Goal: Task Accomplishment & Management: Use online tool/utility

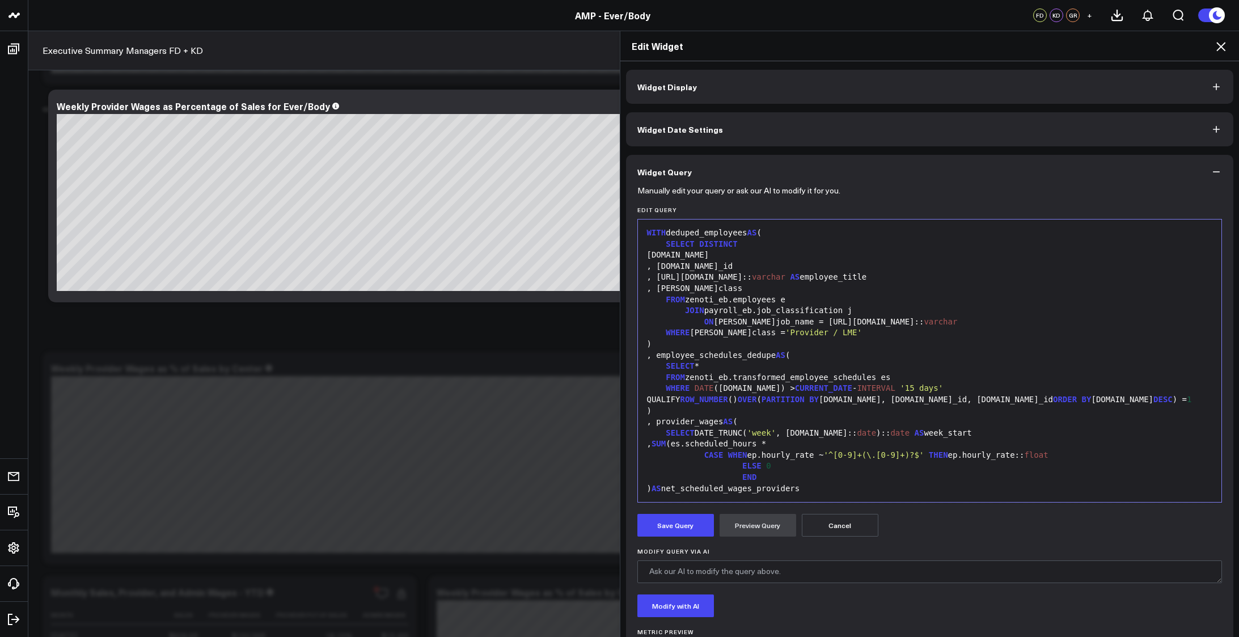
scroll to position [344, 0]
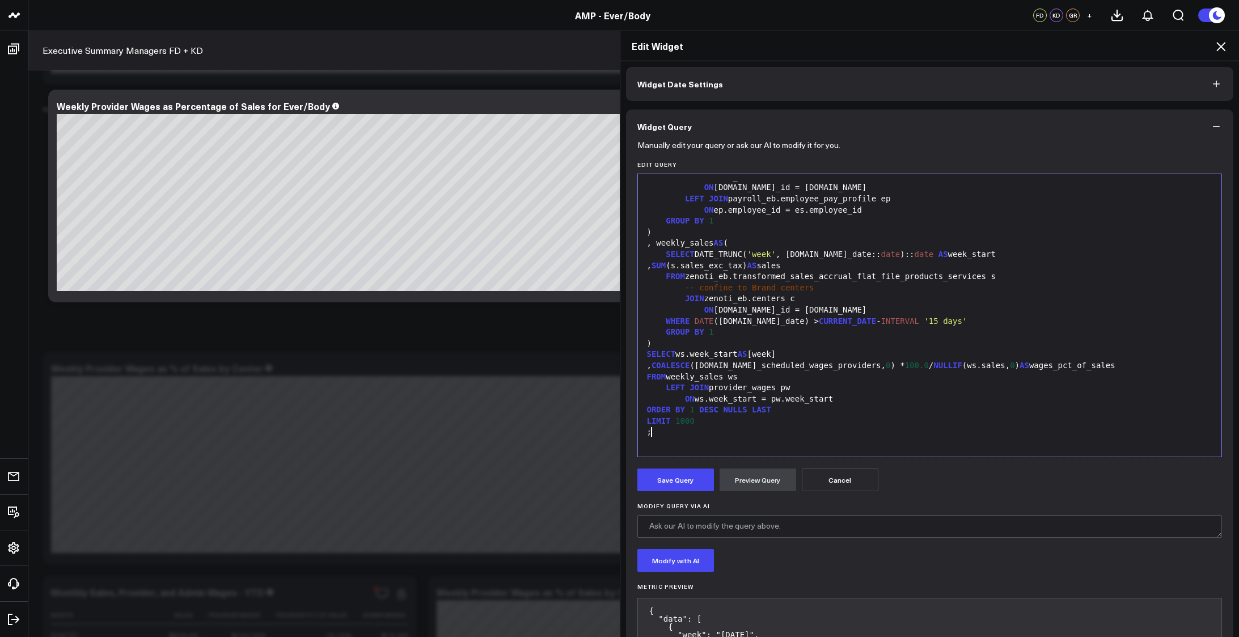
click at [742, 432] on div ";" at bounding box center [930, 431] width 573 height 11
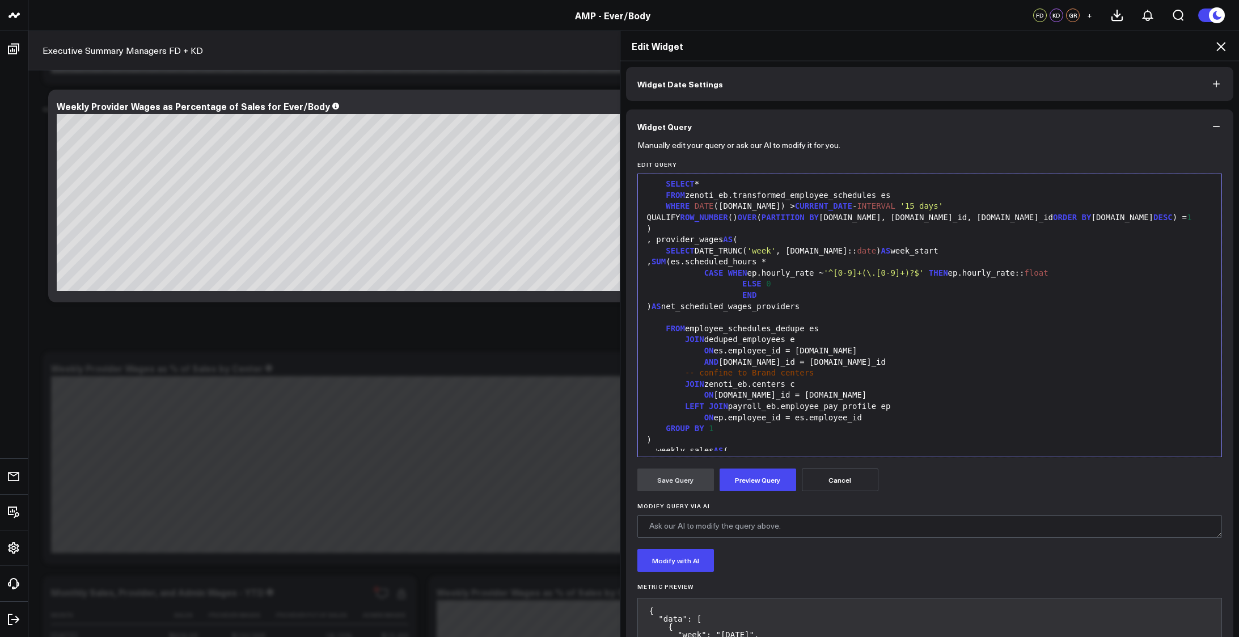
scroll to position [0, 0]
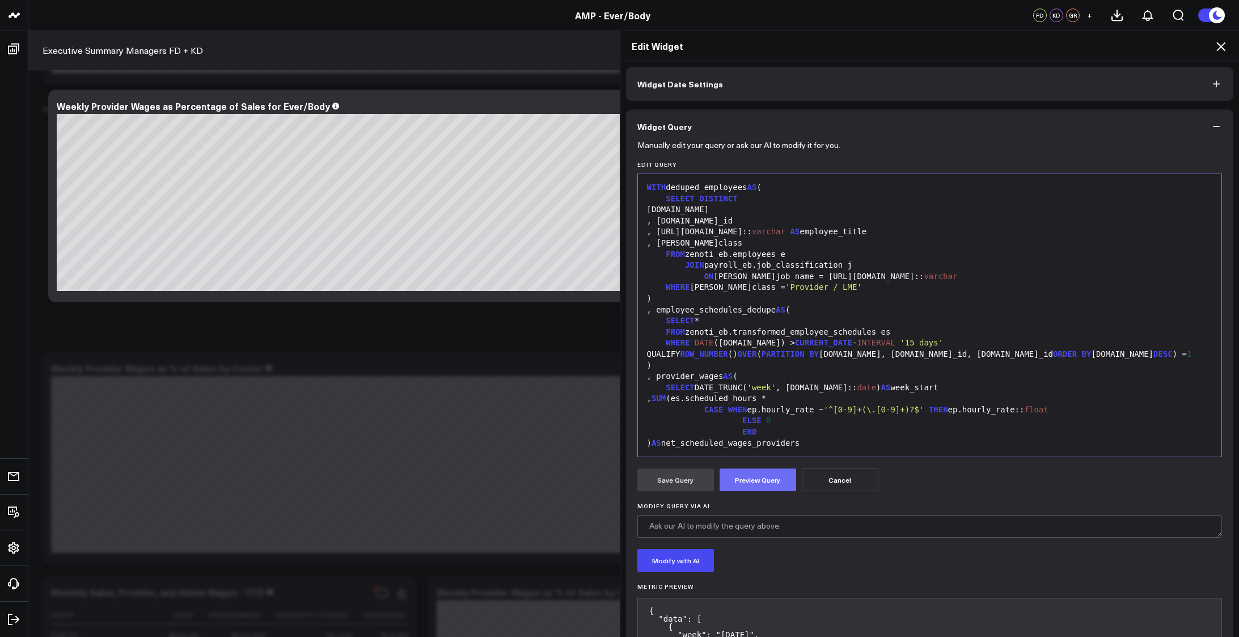
click at [748, 476] on button "Preview Query" at bounding box center [758, 479] width 77 height 23
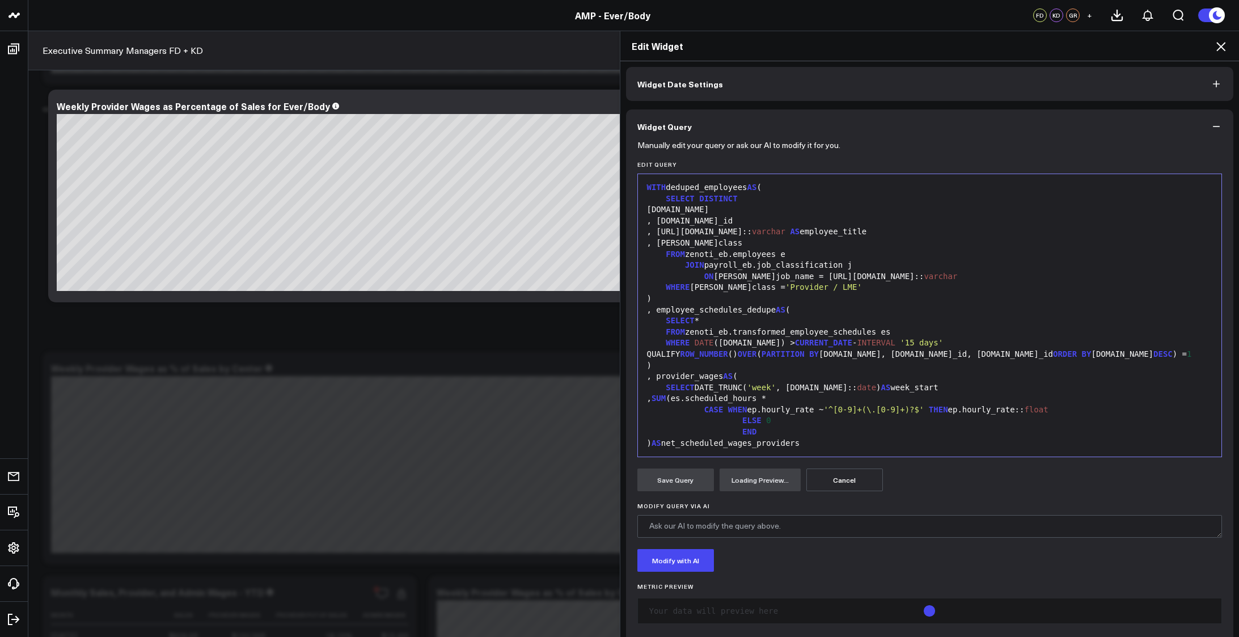
scroll to position [60, 0]
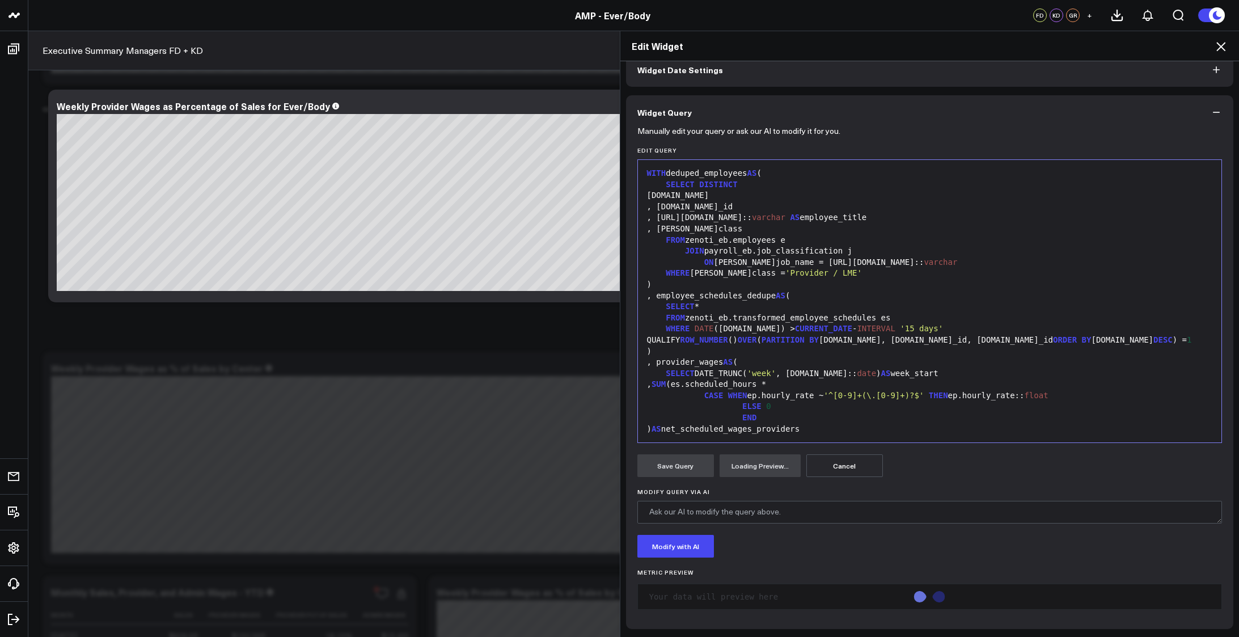
click at [865, 346] on div ")" at bounding box center [930, 351] width 573 height 11
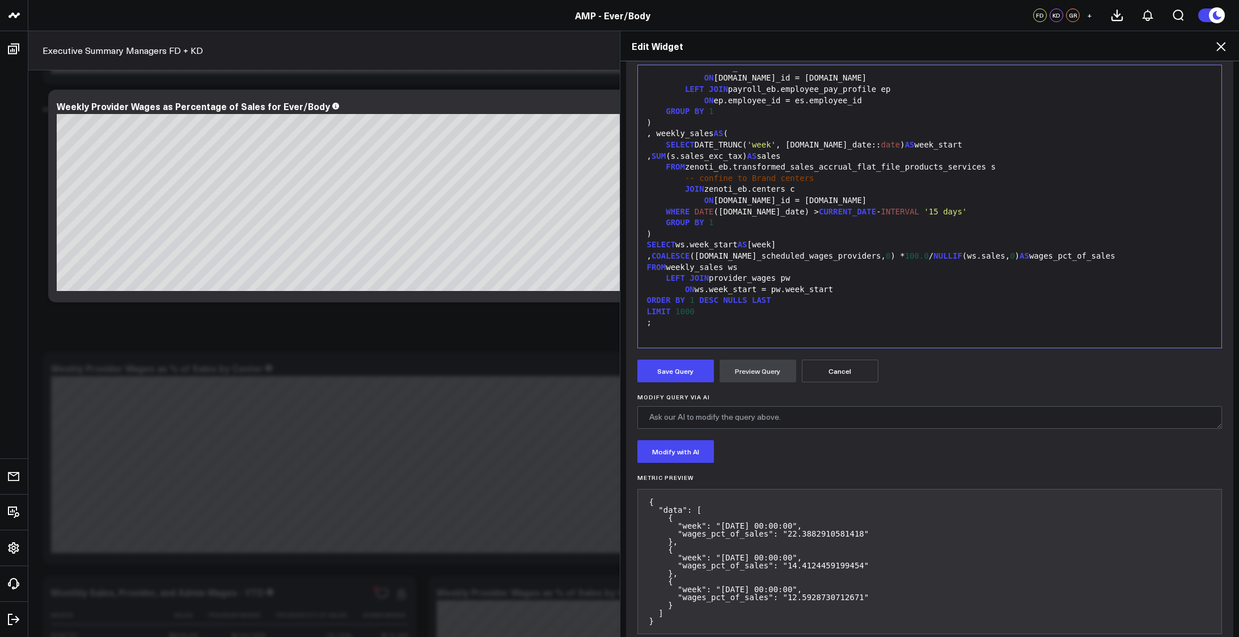
scroll to position [179, 0]
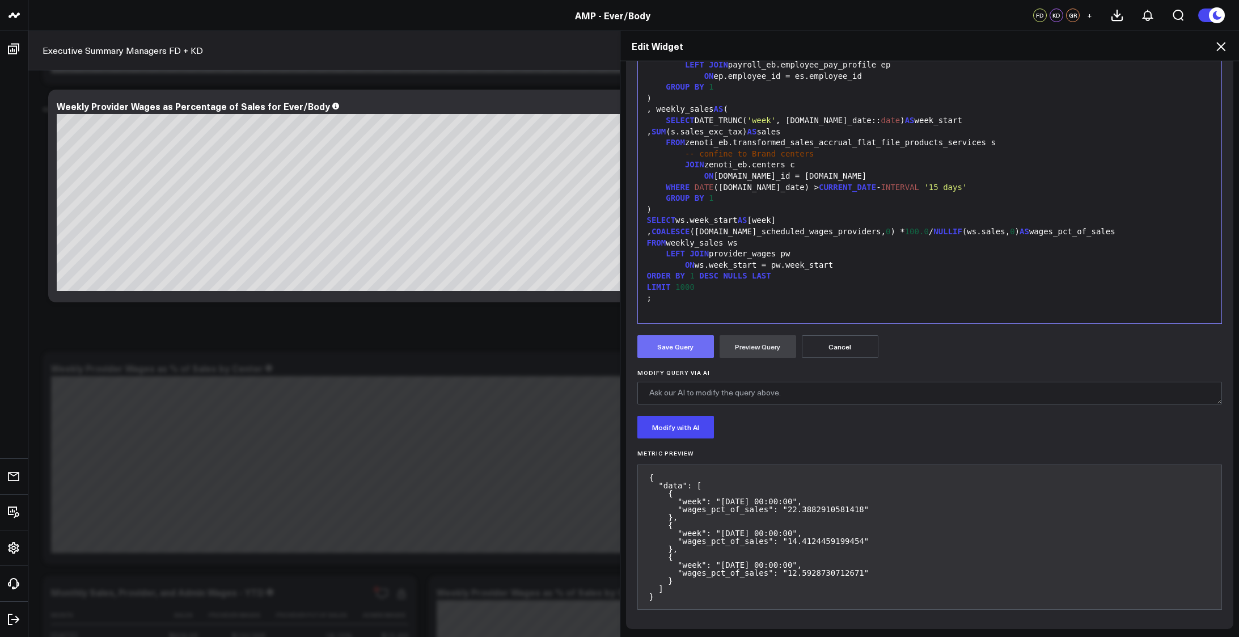
click at [670, 345] on button "Save Query" at bounding box center [675, 346] width 77 height 23
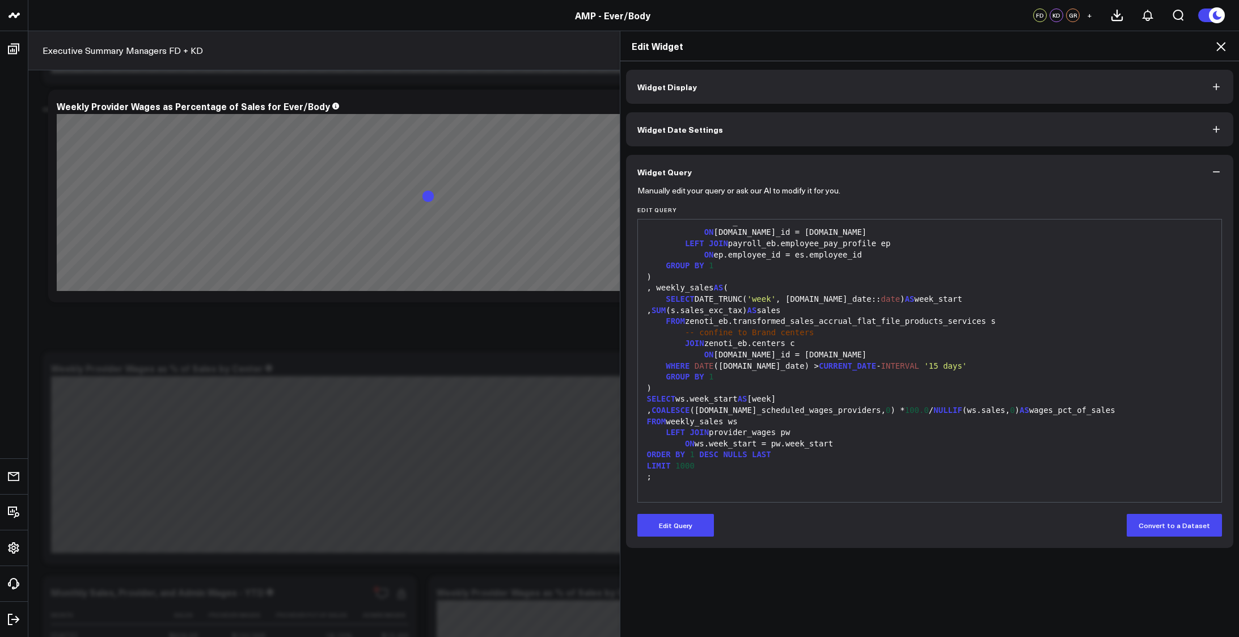
scroll to position [0, 0]
click at [1225, 40] on icon at bounding box center [1221, 47] width 14 height 14
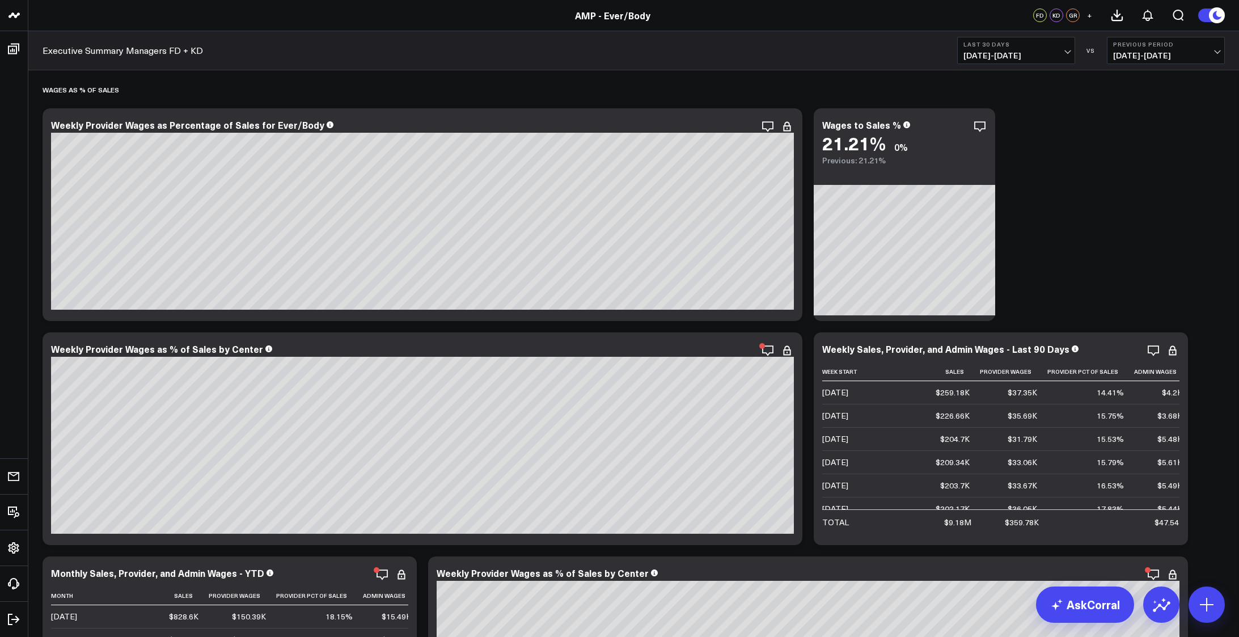
scroll to position [3686, 0]
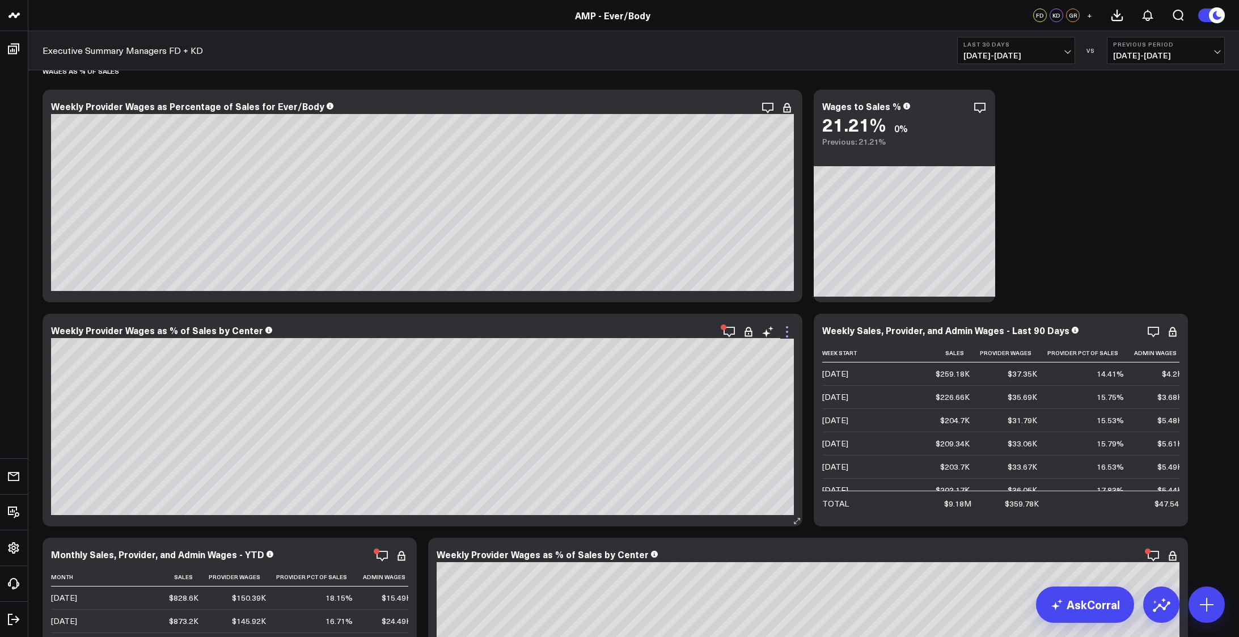
click at [787, 331] on icon at bounding box center [787, 332] width 2 height 2
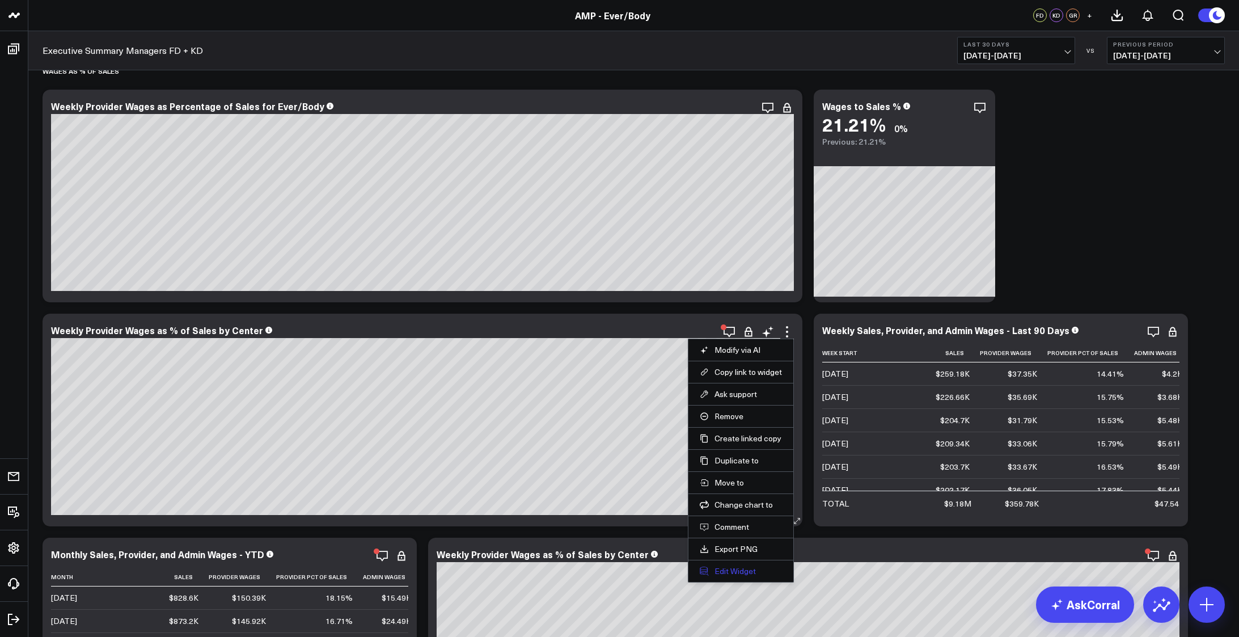
click at [726, 573] on button "Edit Widget" at bounding box center [741, 571] width 82 height 10
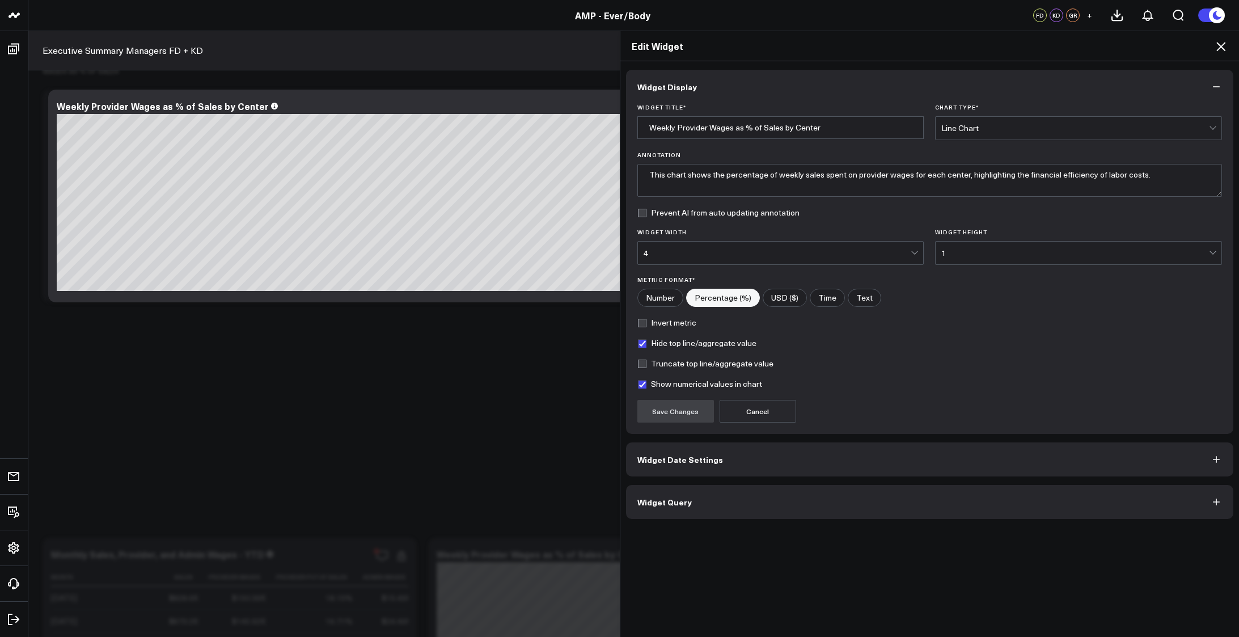
click at [855, 499] on button "Widget Query" at bounding box center [930, 502] width 608 height 34
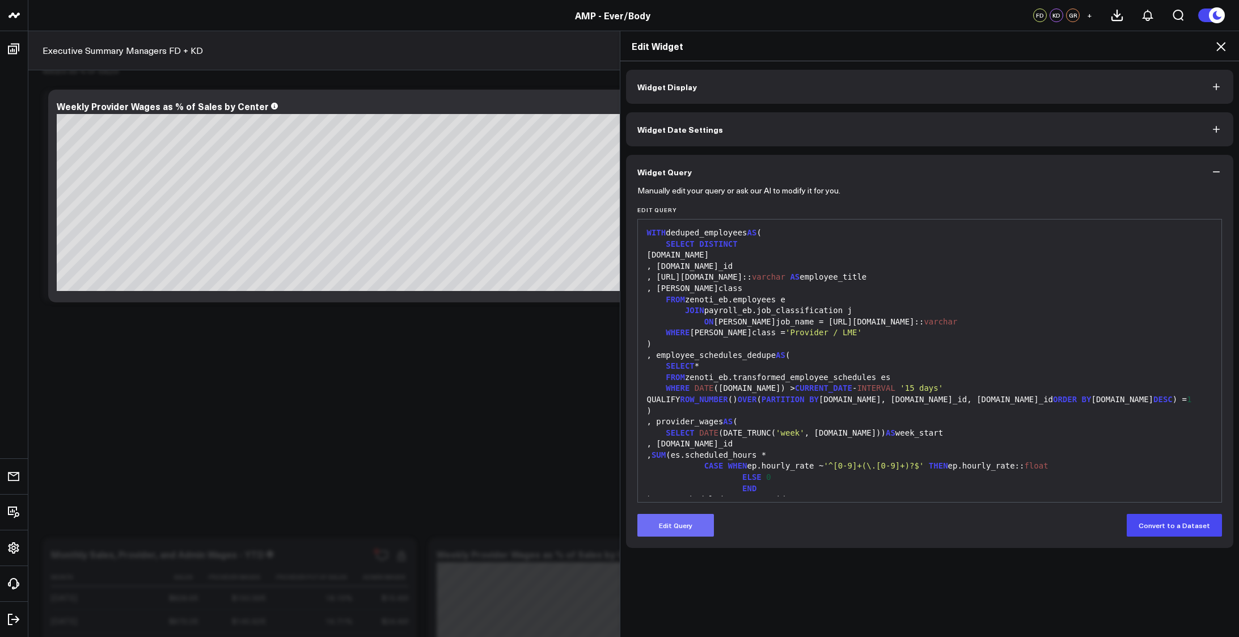
click at [671, 532] on button "Edit Query" at bounding box center [675, 525] width 77 height 23
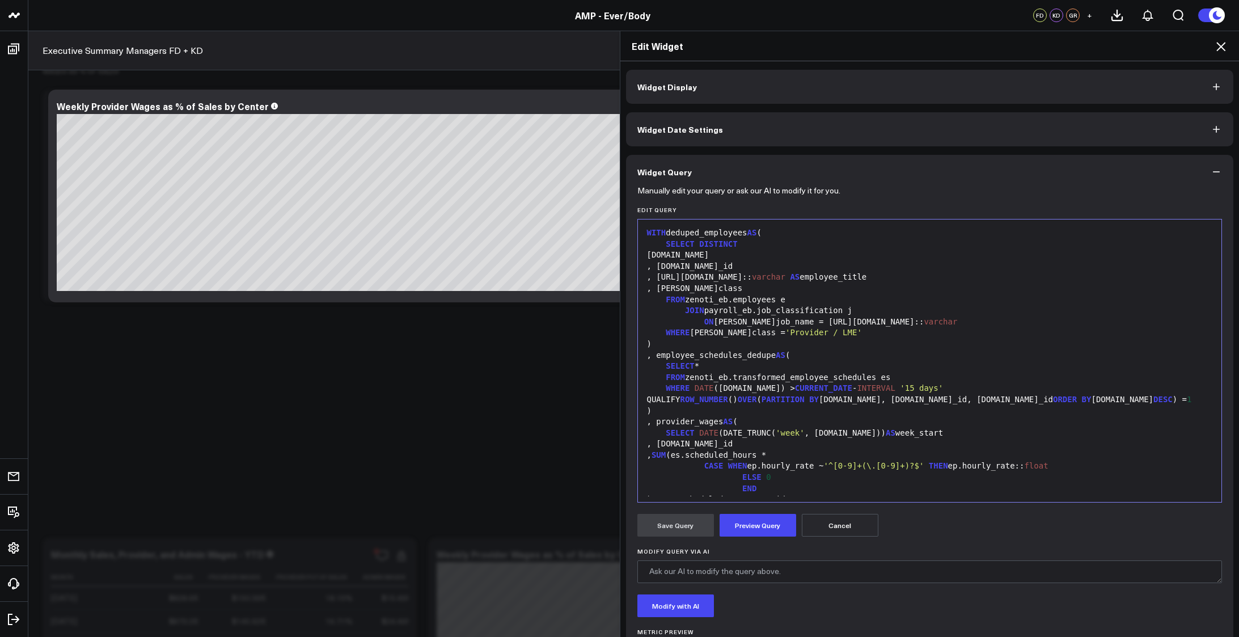
click at [866, 443] on div ", [DOMAIN_NAME]_id" at bounding box center [930, 443] width 573 height 11
click at [827, 337] on div "WHERE [PERSON_NAME]class = 'Provider / LME'" at bounding box center [930, 332] width 573 height 11
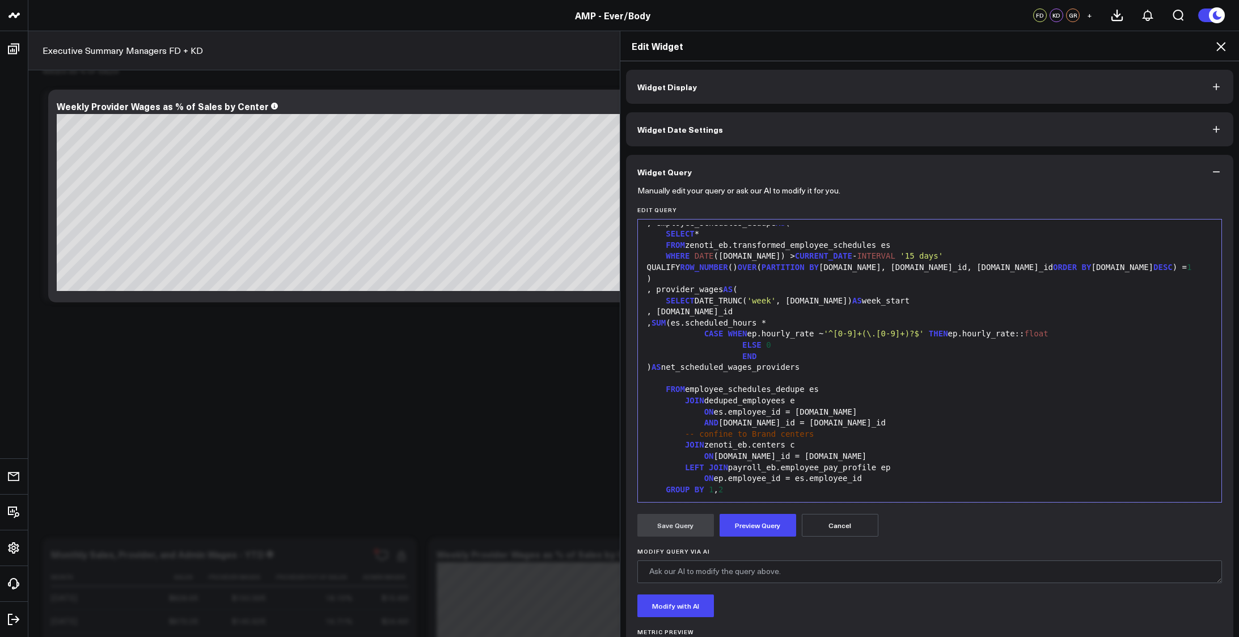
scroll to position [322, 0]
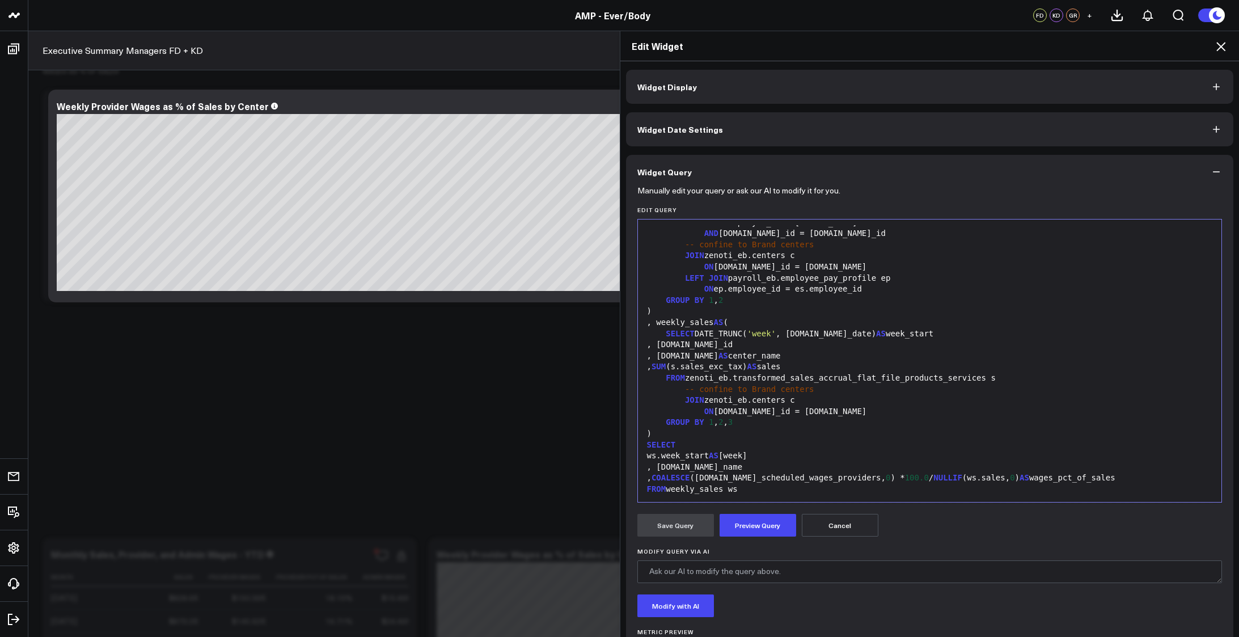
click at [734, 542] on form "Manually edit your query or ask our AI to modify it for you. Edit Query 99 1 2 …" at bounding box center [929, 433] width 585 height 488
click at [735, 540] on form "Manually edit your query or ask our AI to modify it for you. Edit Query 99 1 2 …" at bounding box center [929, 433] width 585 height 488
click at [738, 530] on button "Preview Query" at bounding box center [758, 525] width 77 height 23
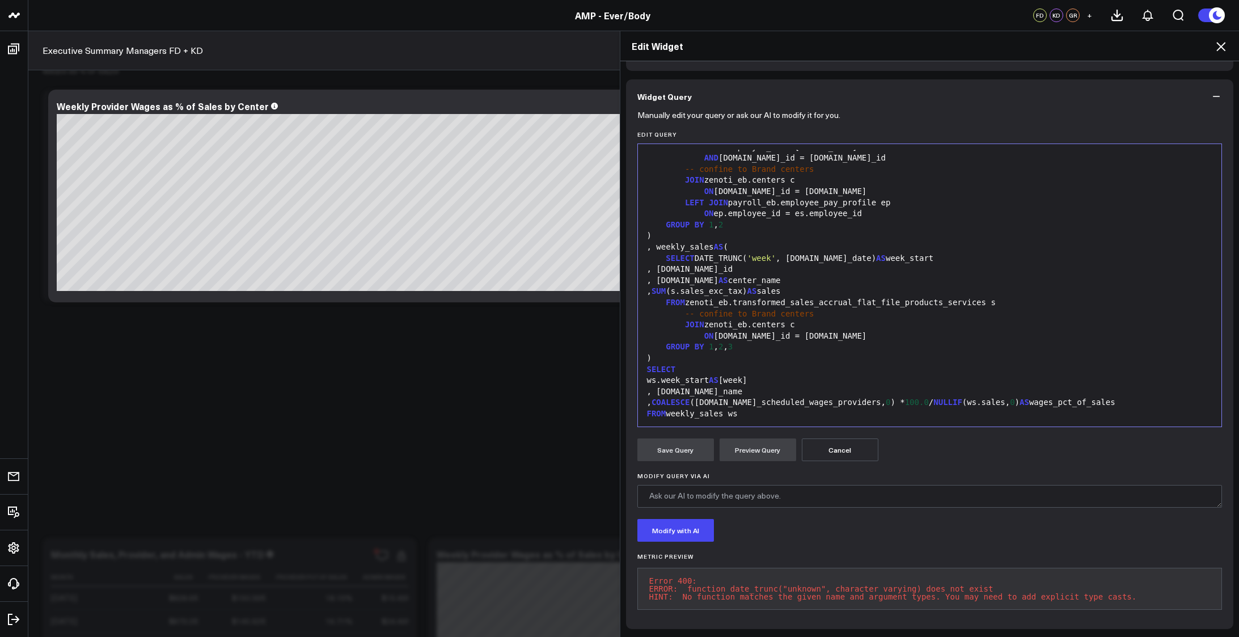
click at [864, 308] on div "-- confine to Brand centers" at bounding box center [930, 313] width 573 height 11
click at [819, 253] on div "SELECT DATE_TRUNC( 'week' , [DOMAIN_NAME]_date) AS week_start" at bounding box center [930, 258] width 573 height 11
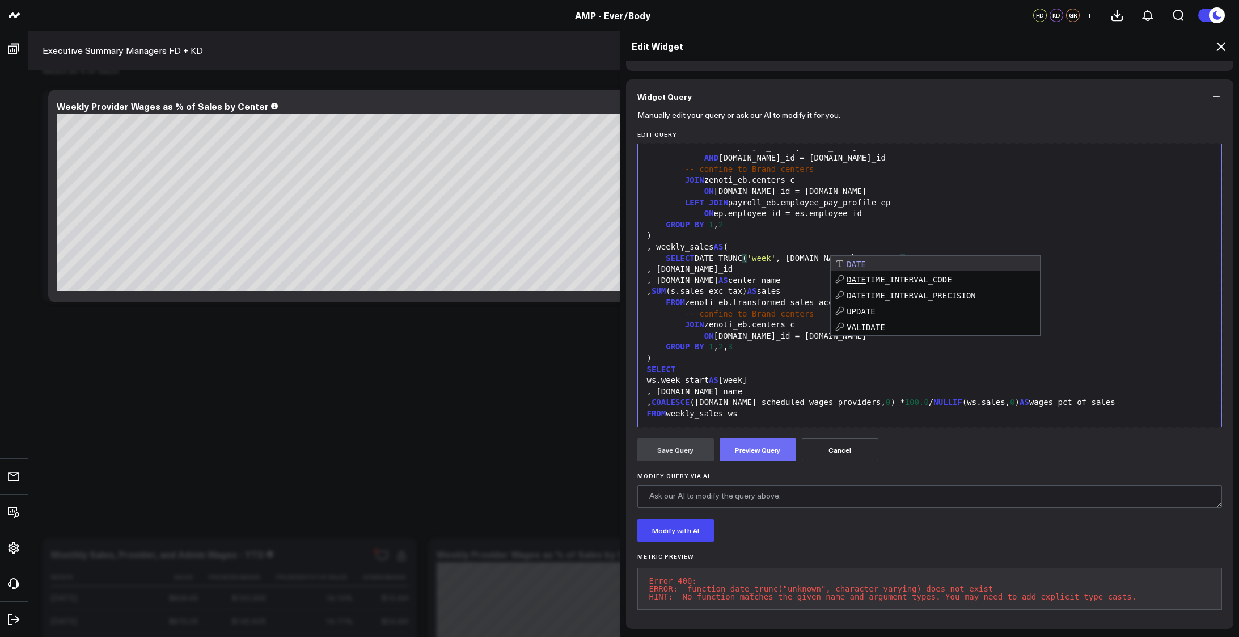
click at [746, 449] on button "Preview Query" at bounding box center [758, 449] width 77 height 23
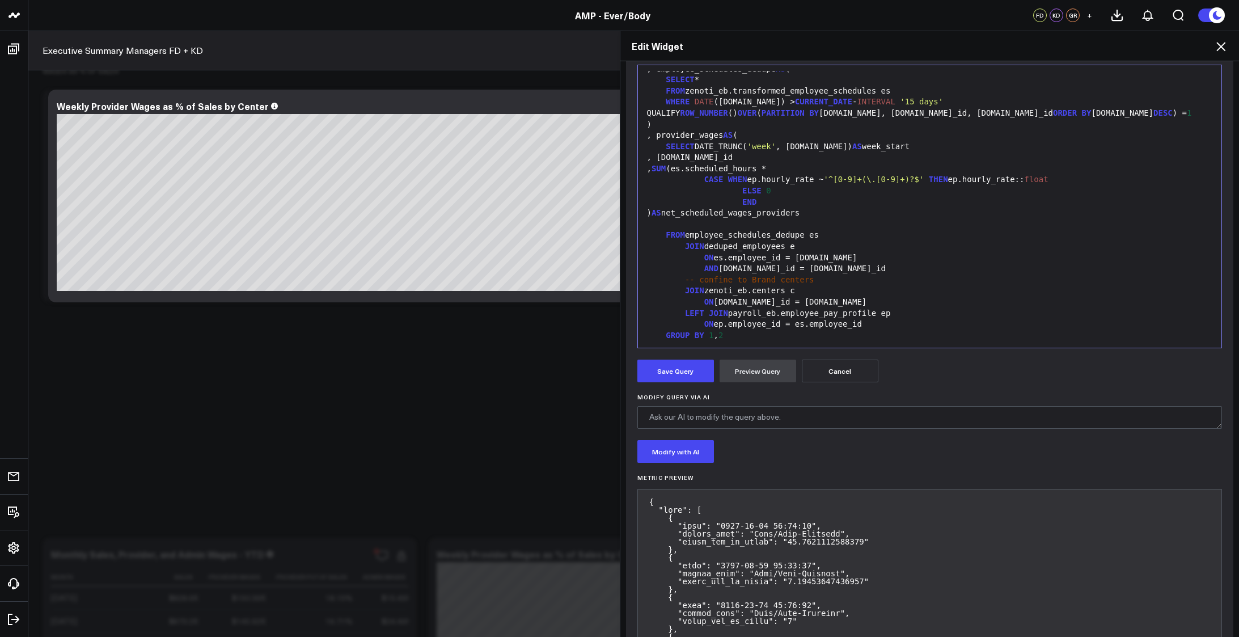
scroll to position [173, 0]
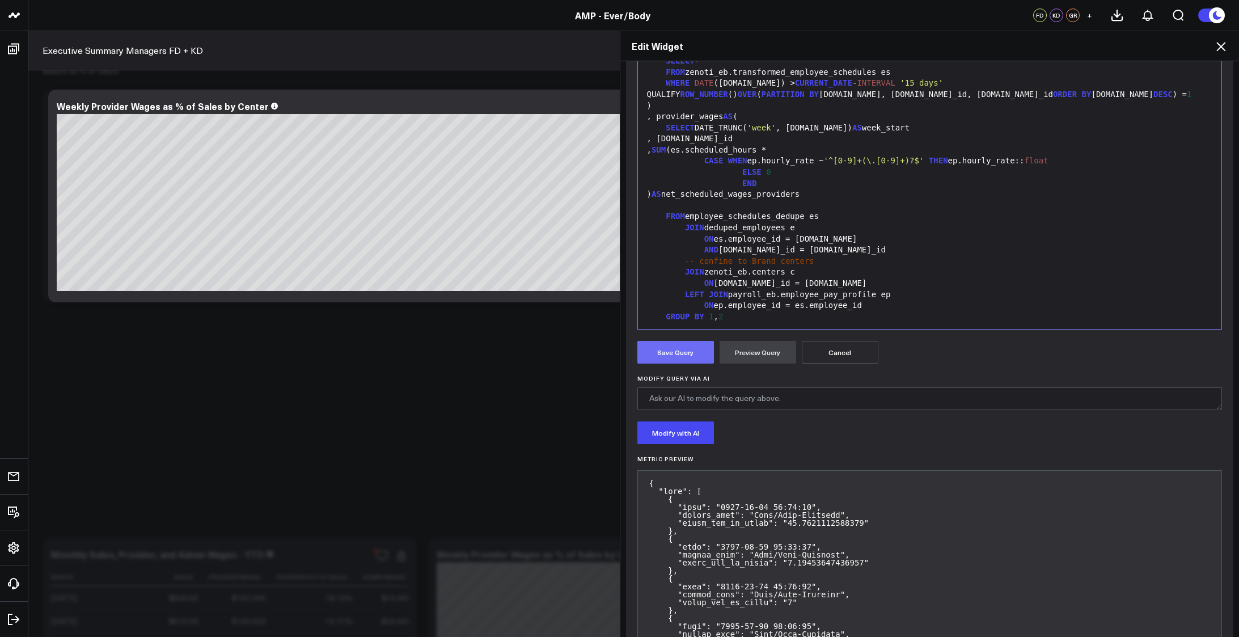
click at [661, 354] on button "Save Query" at bounding box center [675, 352] width 77 height 23
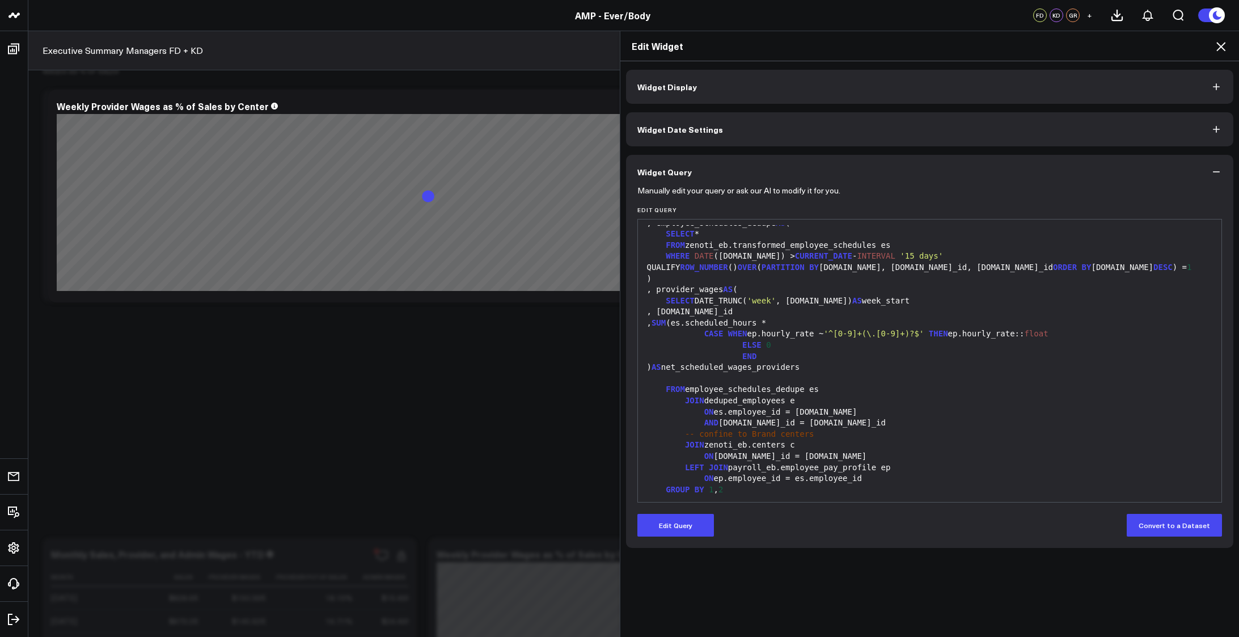
scroll to position [0, 0]
click at [1221, 45] on icon at bounding box center [1221, 47] width 14 height 14
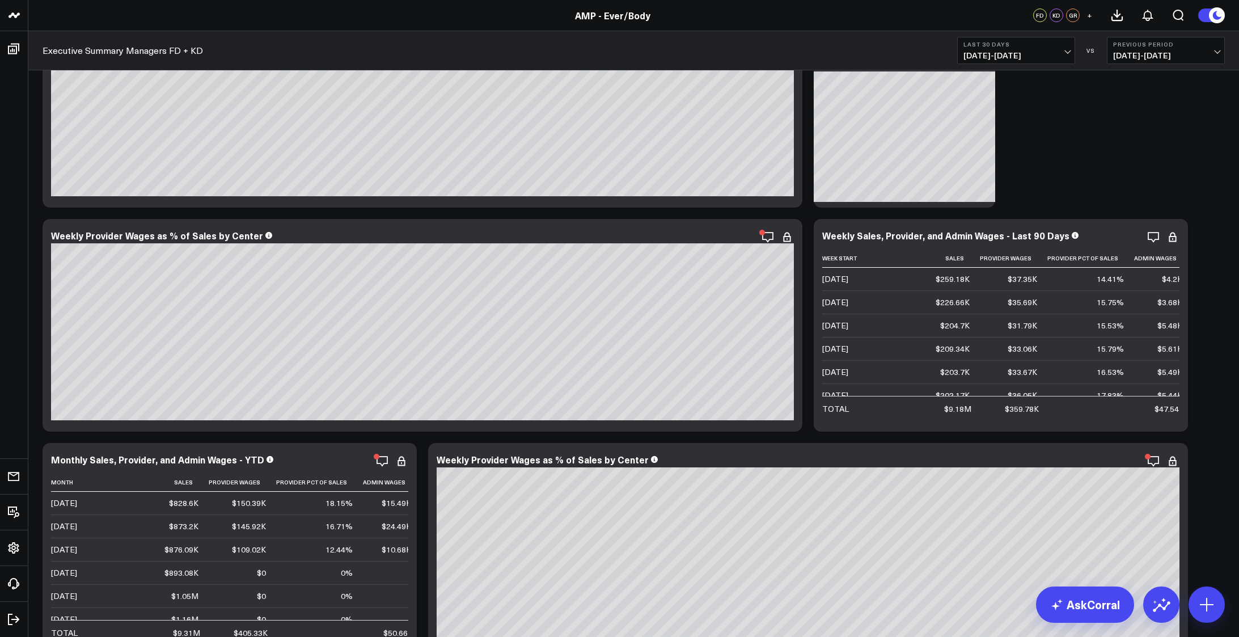
scroll to position [3686, 0]
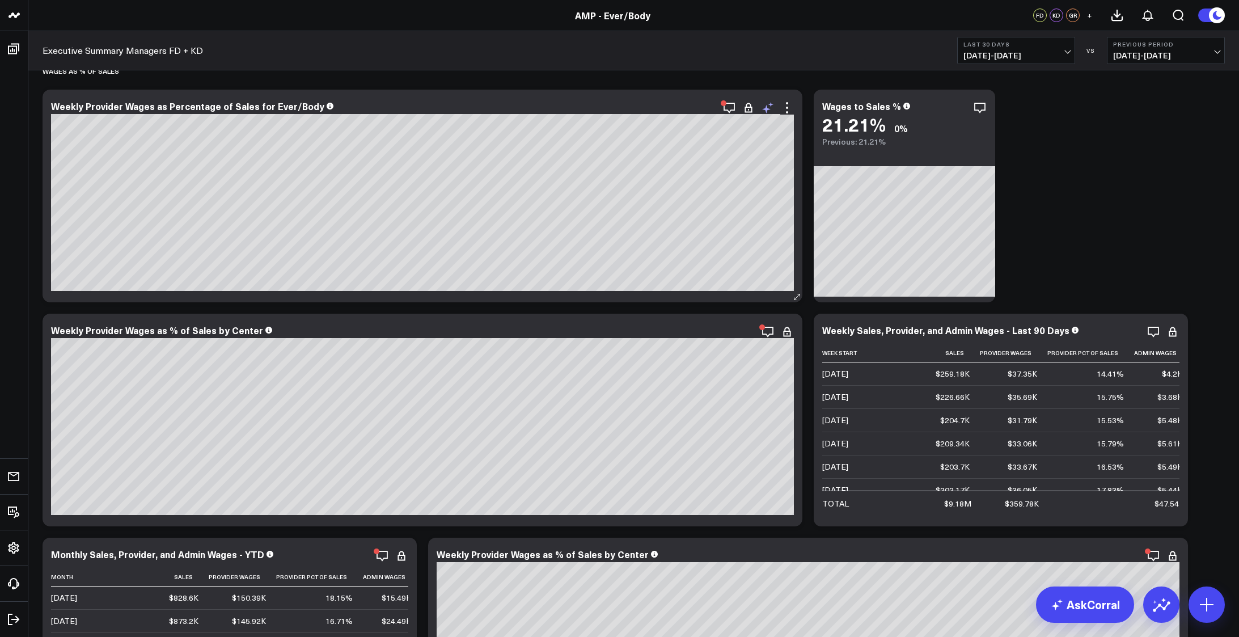
click at [770, 105] on icon at bounding box center [768, 108] width 14 height 14
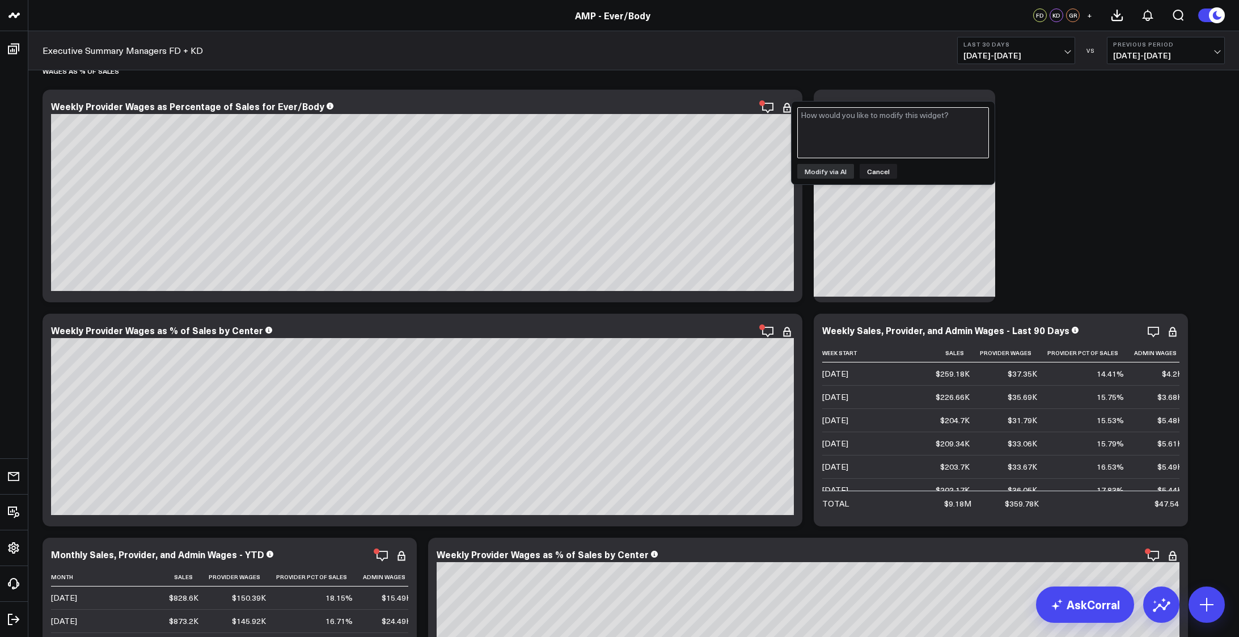
click at [892, 138] on textarea at bounding box center [893, 132] width 192 height 51
type textarea "the x-axis should only contain dates that exist in the query result set"
click at [811, 179] on div "the x-axis should only contain dates that exist in the query result set Modify …" at bounding box center [893, 143] width 203 height 83
click at [813, 164] on button "Modify via AI" at bounding box center [825, 171] width 57 height 15
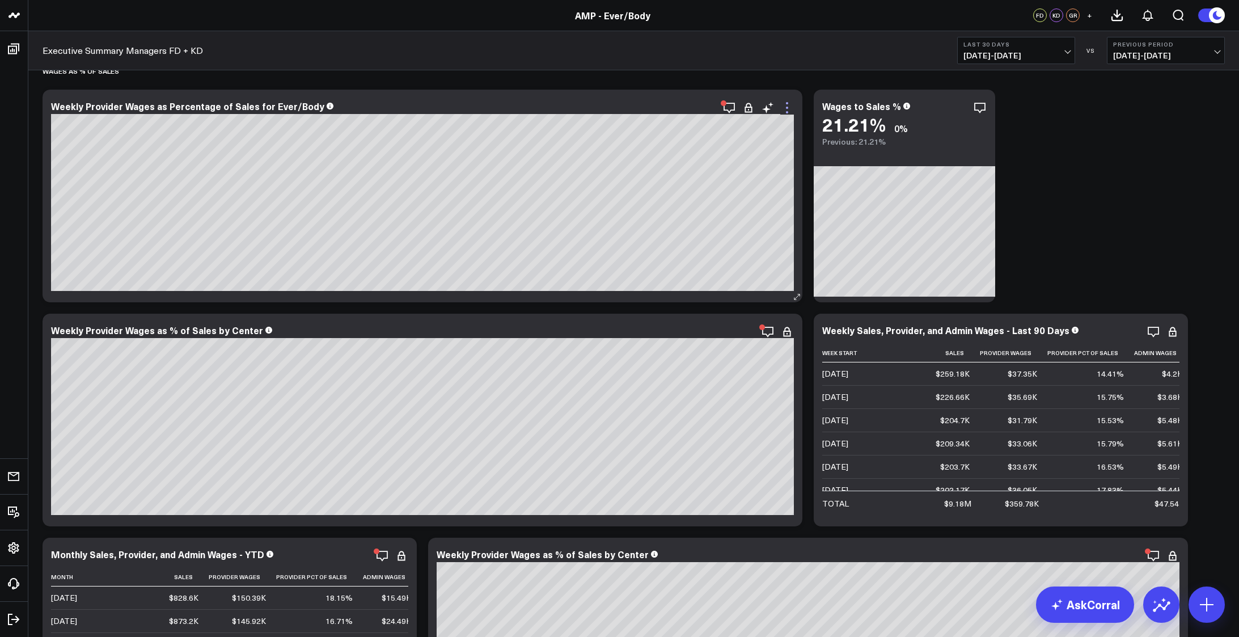
click at [792, 107] on icon at bounding box center [787, 108] width 14 height 14
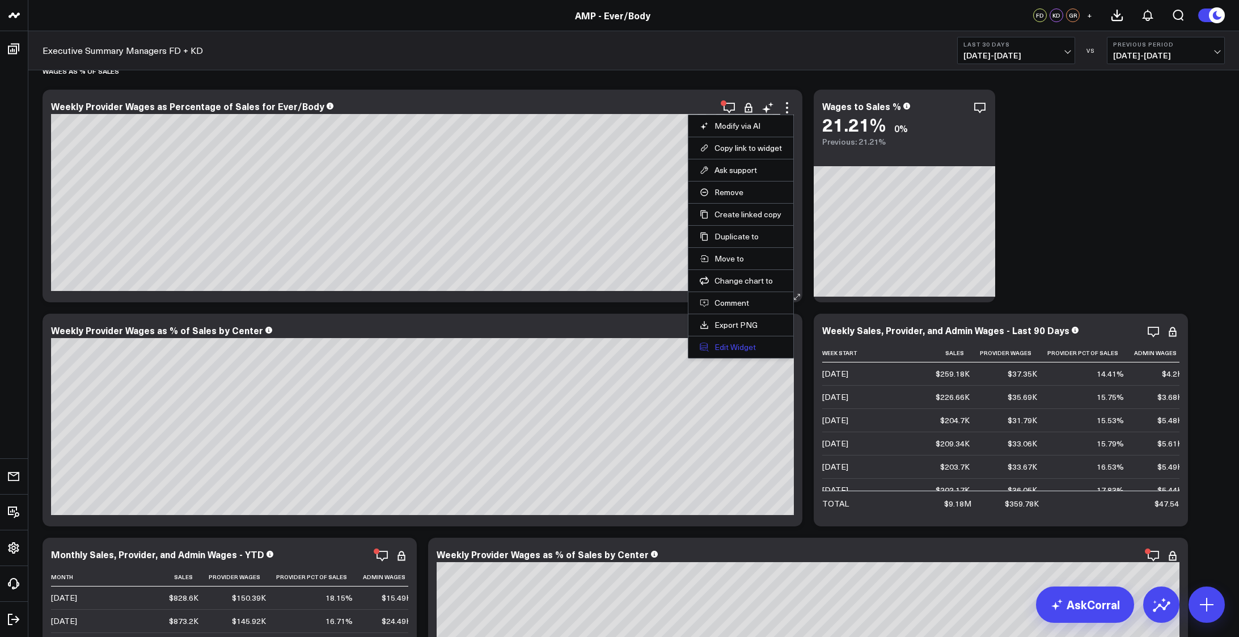
click at [731, 344] on button "Edit Widget" at bounding box center [741, 347] width 82 height 10
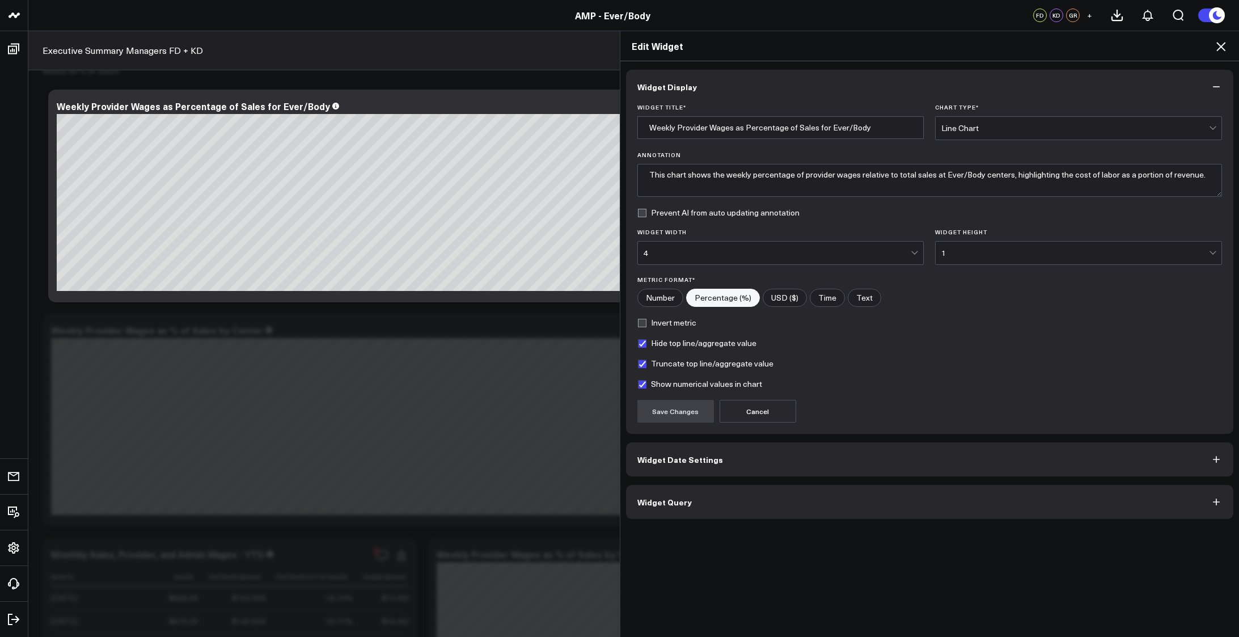
click at [917, 506] on button "Widget Query" at bounding box center [930, 502] width 608 height 34
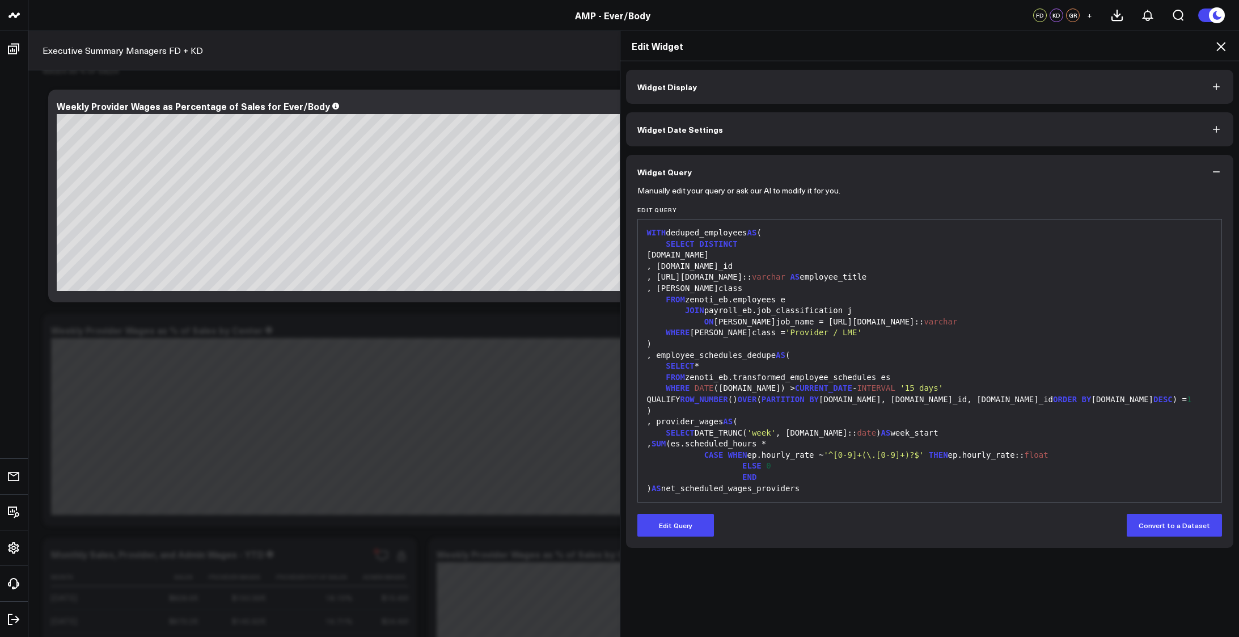
click at [960, 357] on div ", employee_schedules_dedupe AS (" at bounding box center [930, 355] width 573 height 11
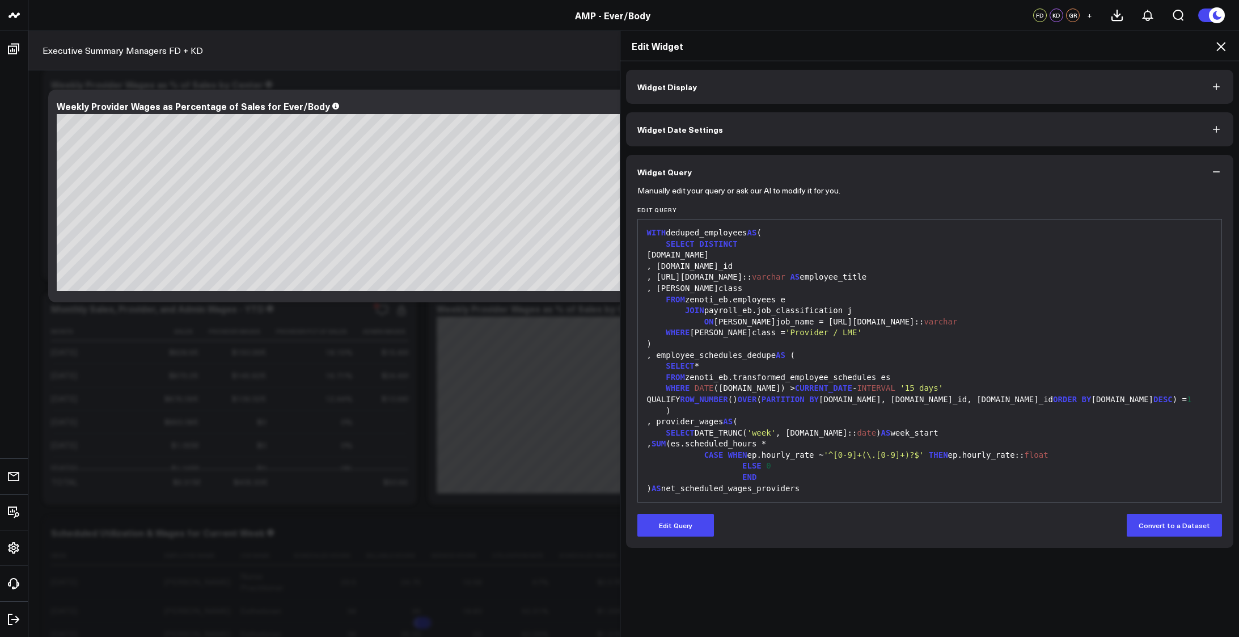
scroll to position [345, 0]
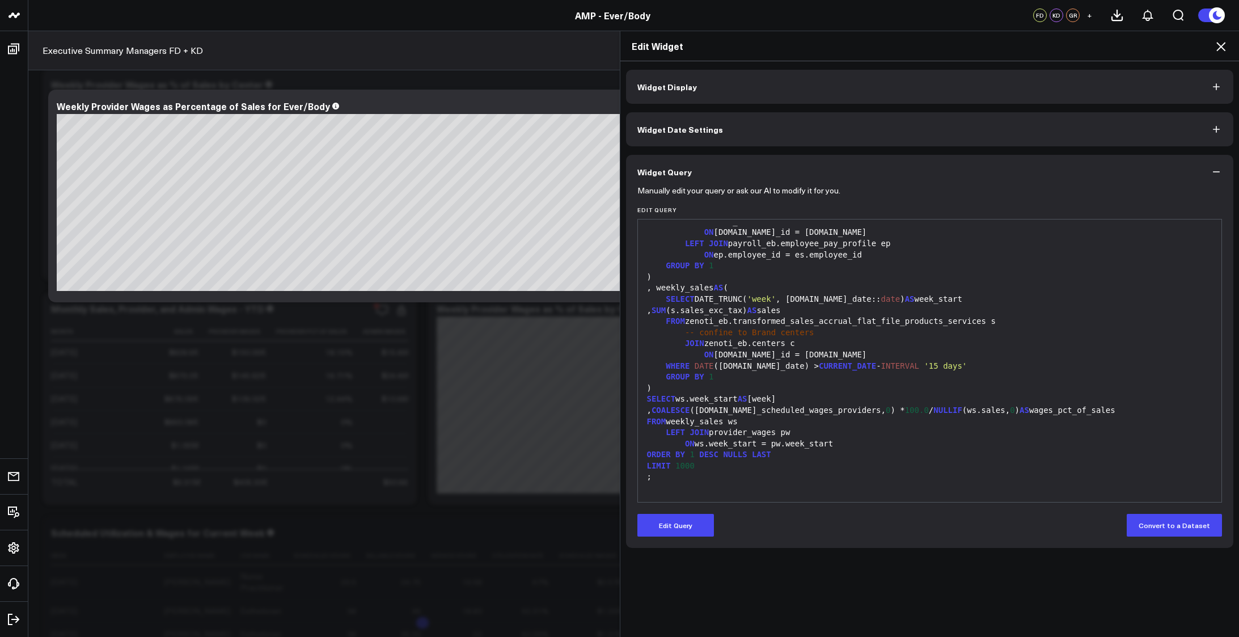
click at [1218, 50] on icon at bounding box center [1221, 47] width 14 height 14
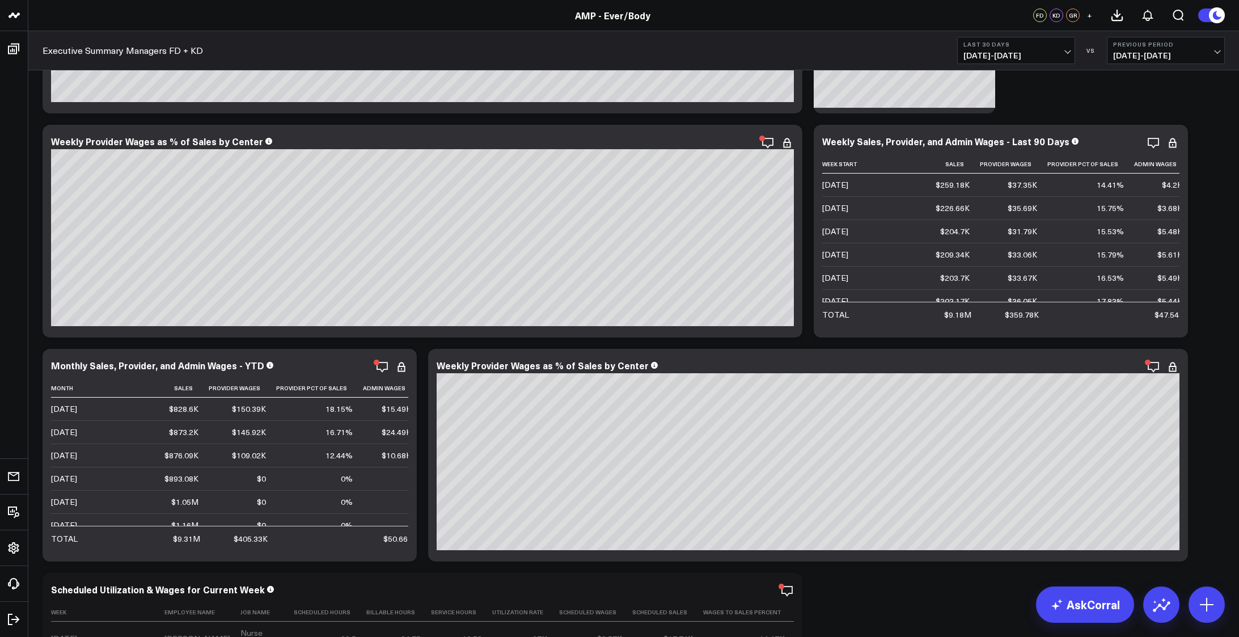
scroll to position [3894, 0]
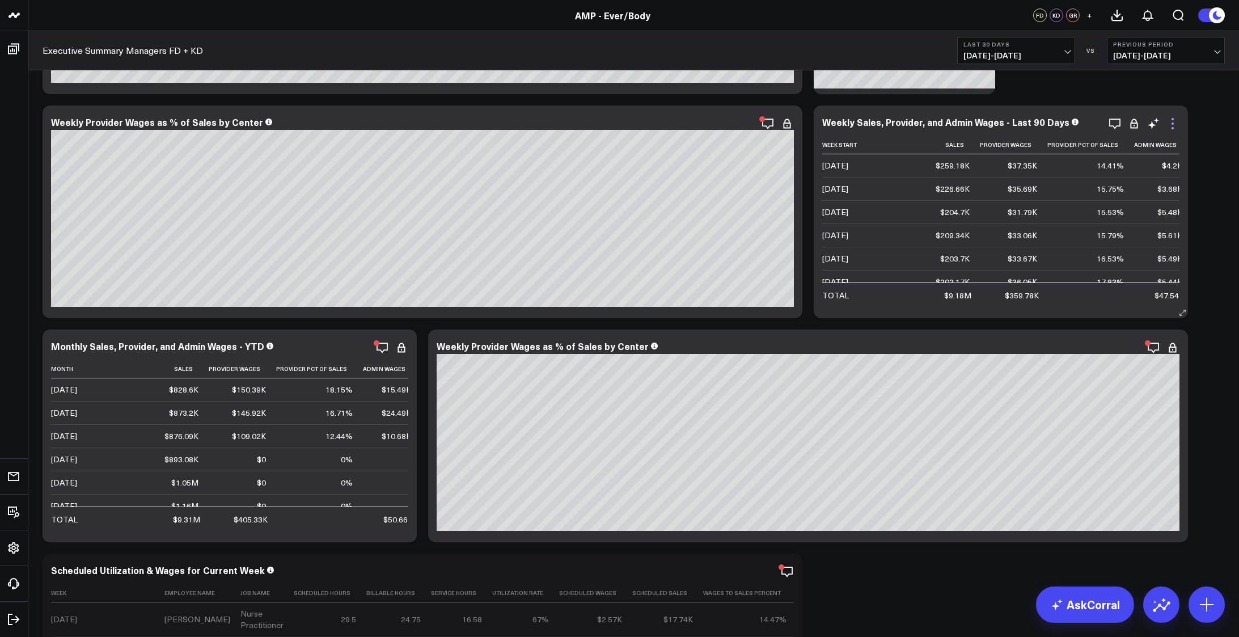
click at [1174, 122] on icon at bounding box center [1173, 124] width 14 height 14
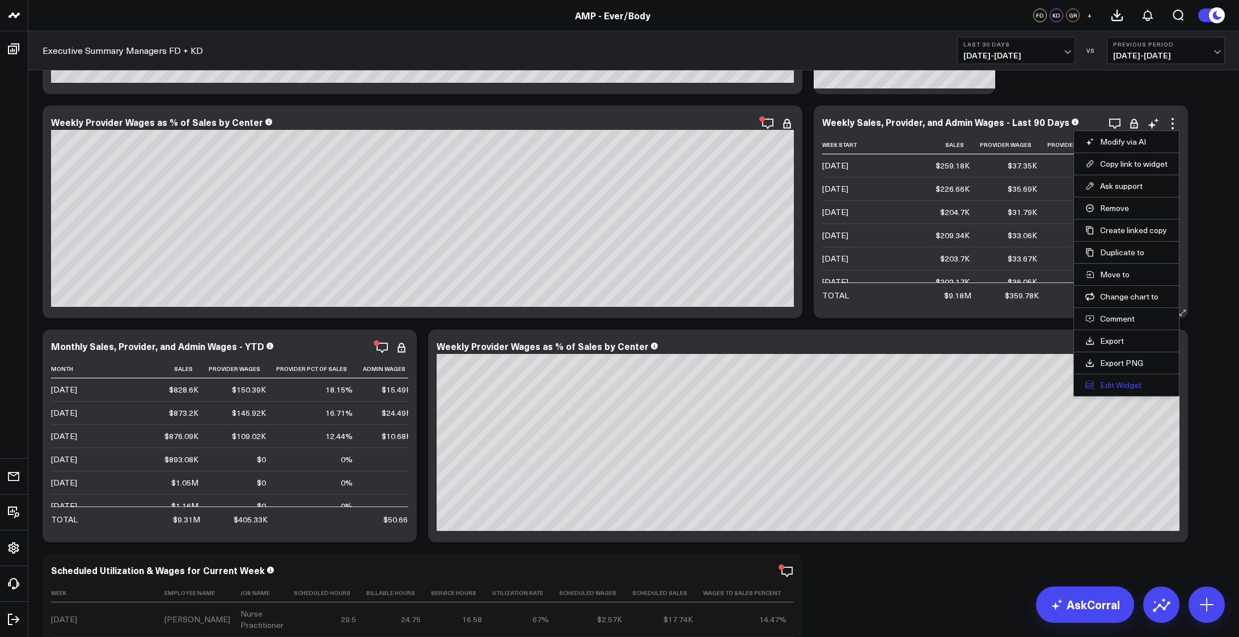
click at [1117, 383] on button "Edit Widget" at bounding box center [1126, 385] width 82 height 10
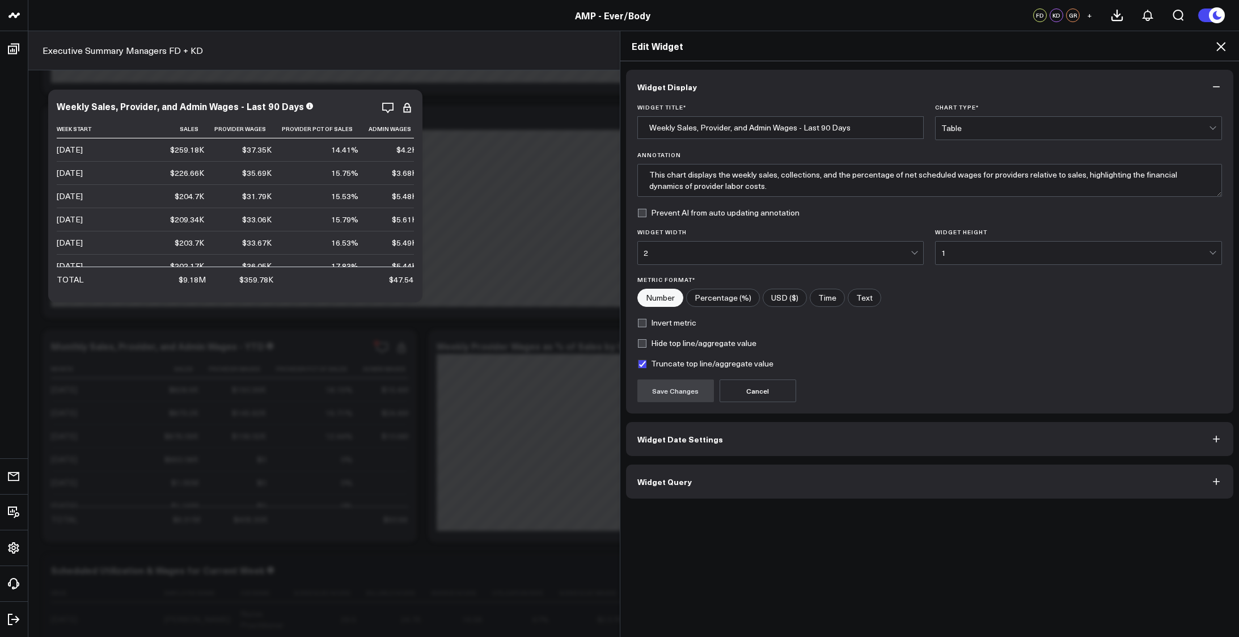
click at [842, 485] on button "Widget Query" at bounding box center [930, 481] width 608 height 34
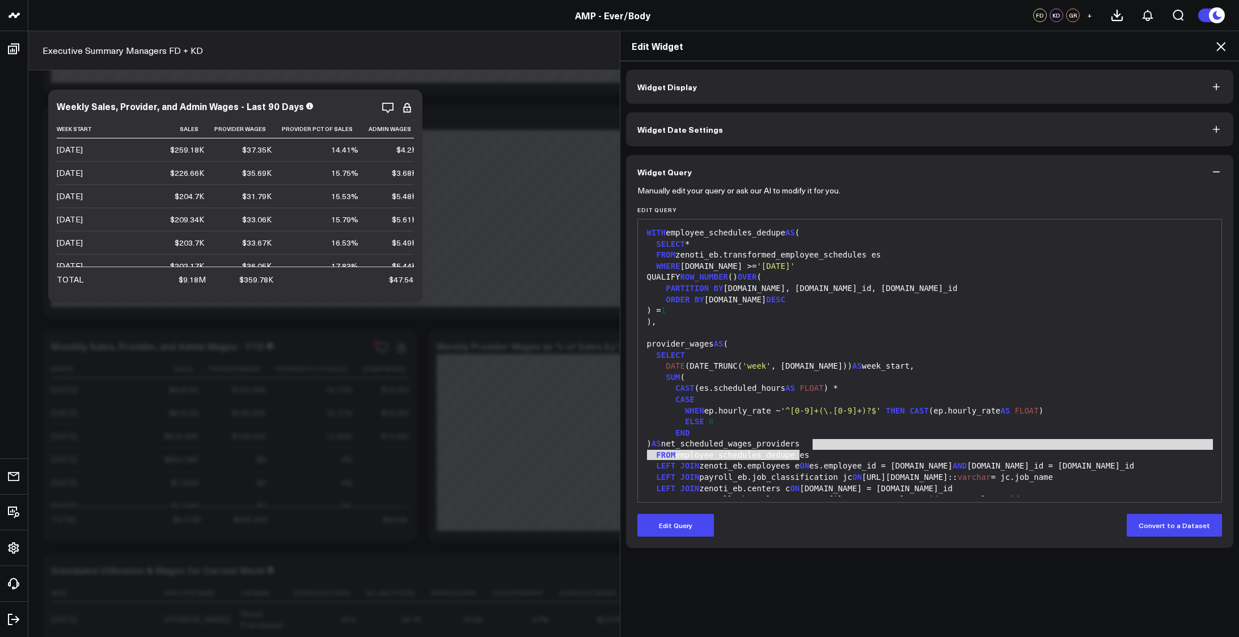
click at [1002, 374] on div "SUM (" at bounding box center [930, 377] width 573 height 11
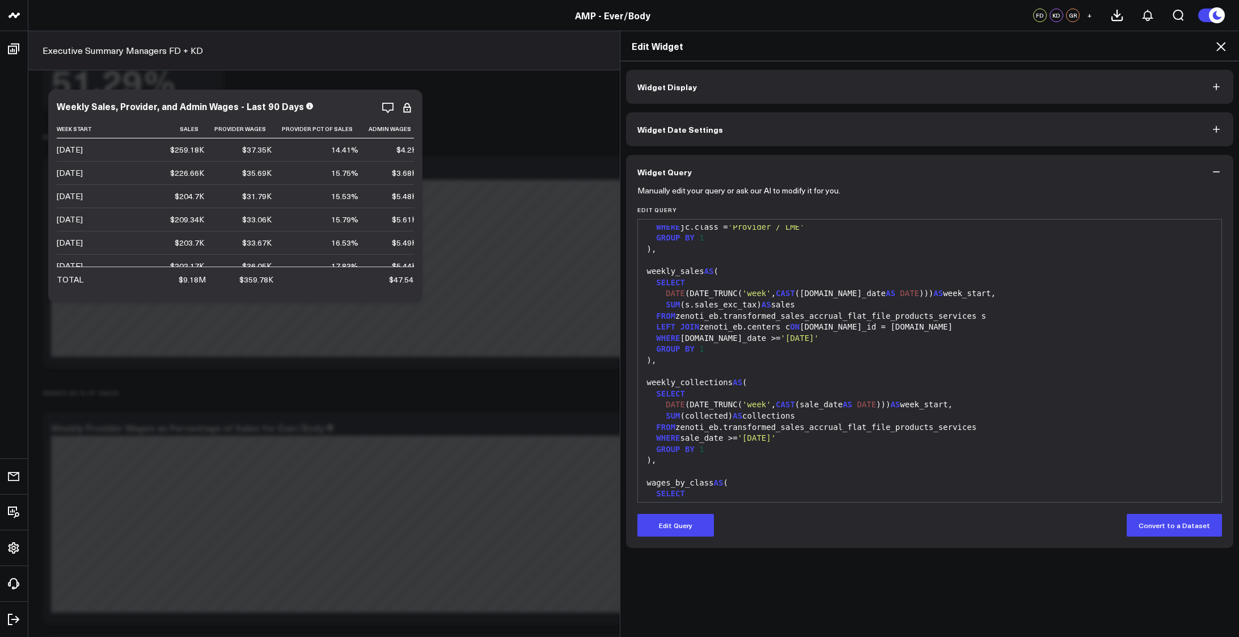
scroll to position [302, 0]
